Goal: Find specific page/section: Find specific page/section

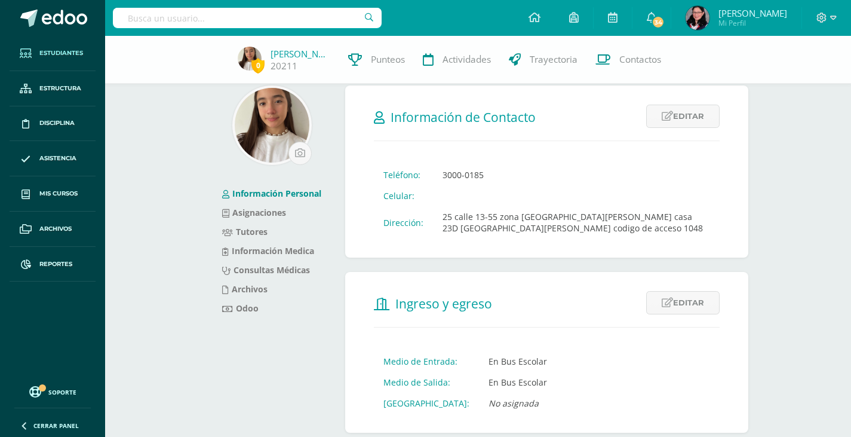
click at [52, 45] on link "Estudiantes" at bounding box center [53, 53] width 86 height 35
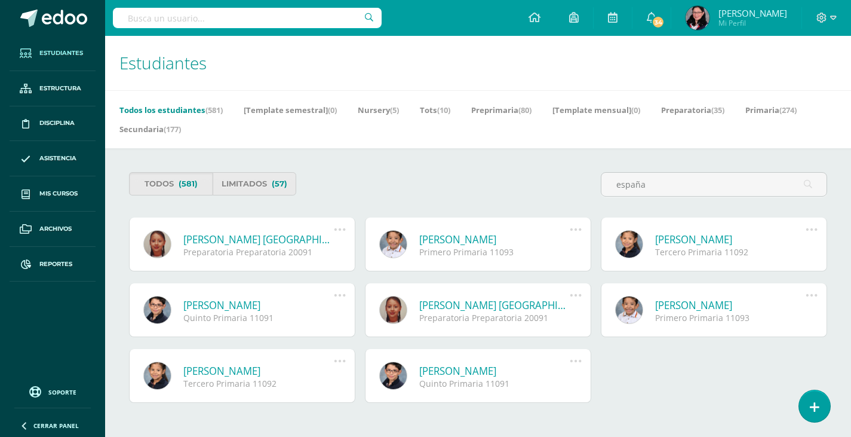
type input "españa"
click at [254, 239] on link "[PERSON_NAME] [GEOGRAPHIC_DATA] [PERSON_NAME]" at bounding box center [258, 239] width 150 height 14
